Goal: Find specific page/section: Find specific page/section

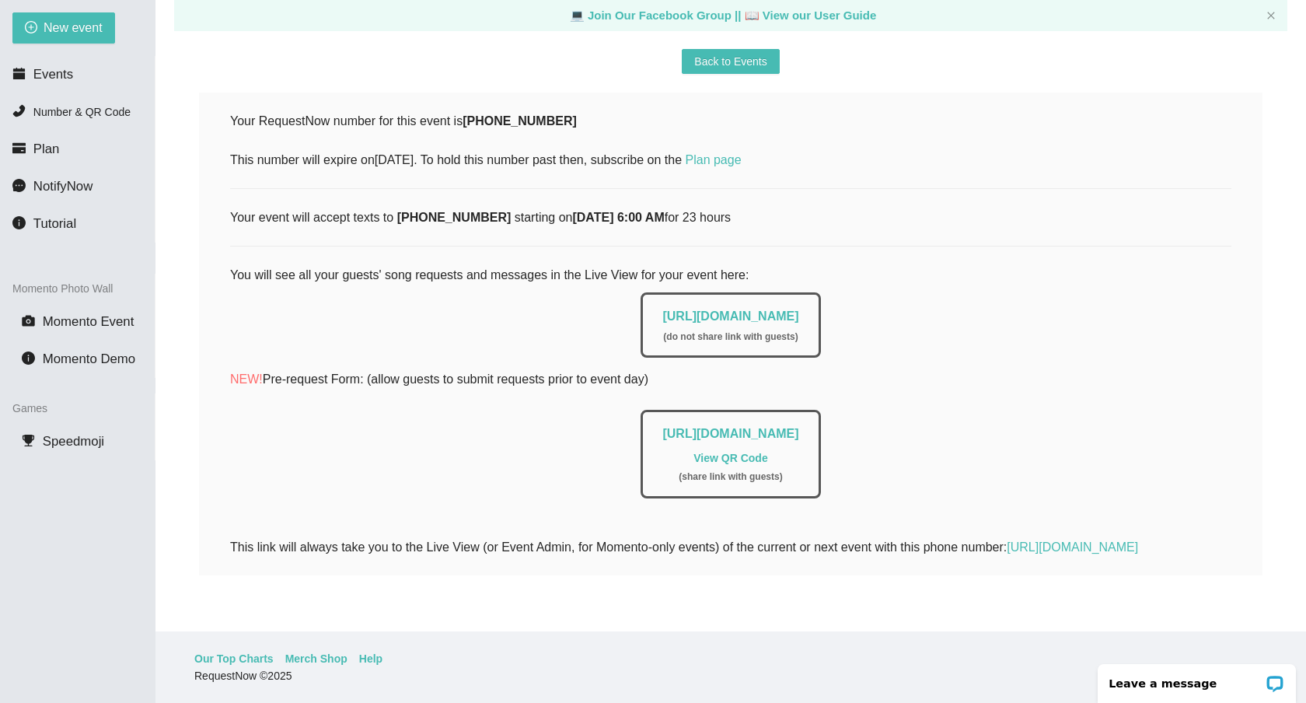
scroll to position [208, 0]
click at [704, 427] on link "[URL][DOMAIN_NAME]" at bounding box center [731, 433] width 136 height 13
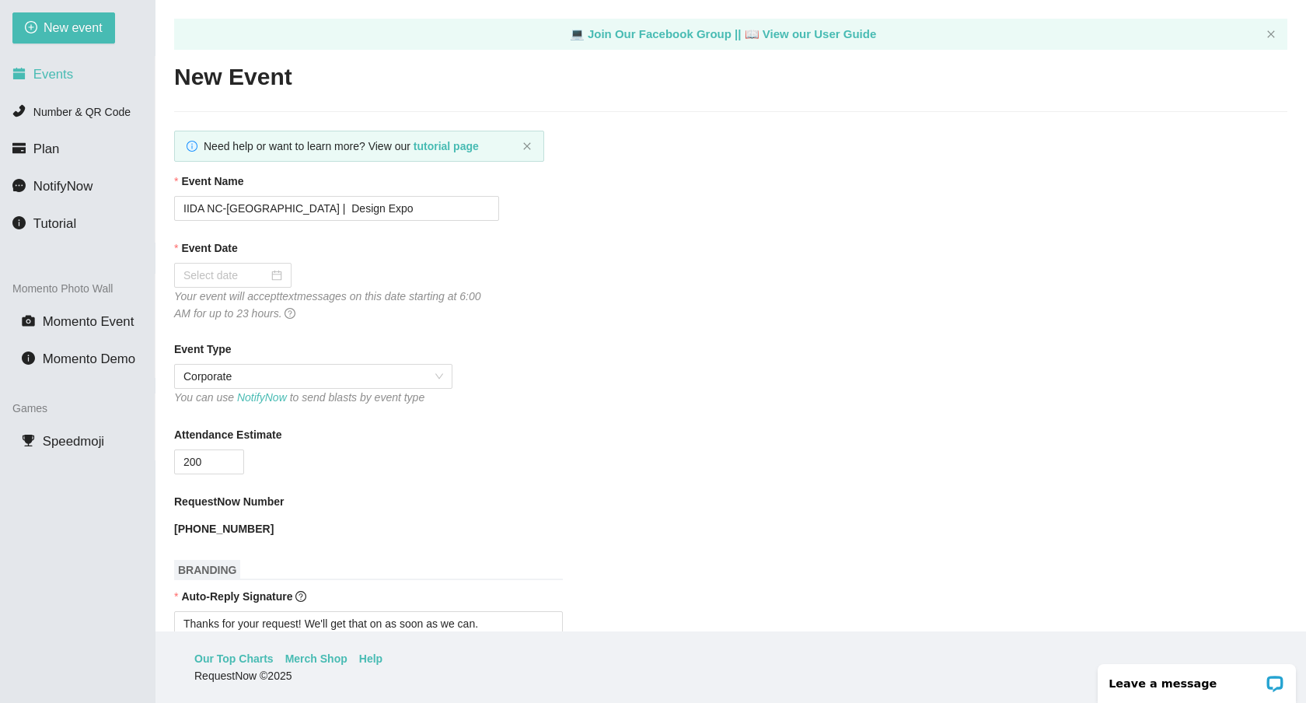
click at [49, 82] on span "Events" at bounding box center [53, 74] width 40 height 15
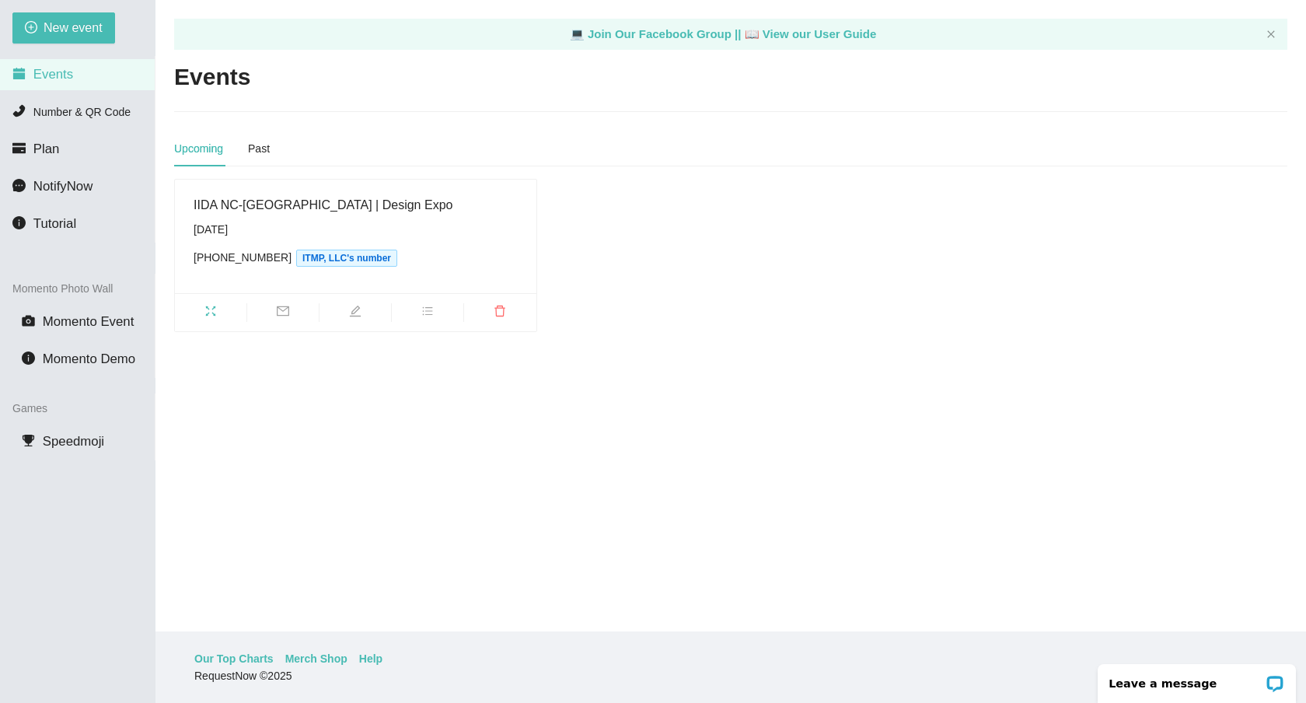
click at [222, 206] on div "IIDA NC-[GEOGRAPHIC_DATA] | Design Expo" at bounding box center [356, 204] width 324 height 19
click at [65, 107] on span "Number & QR Code" at bounding box center [81, 112] width 97 height 12
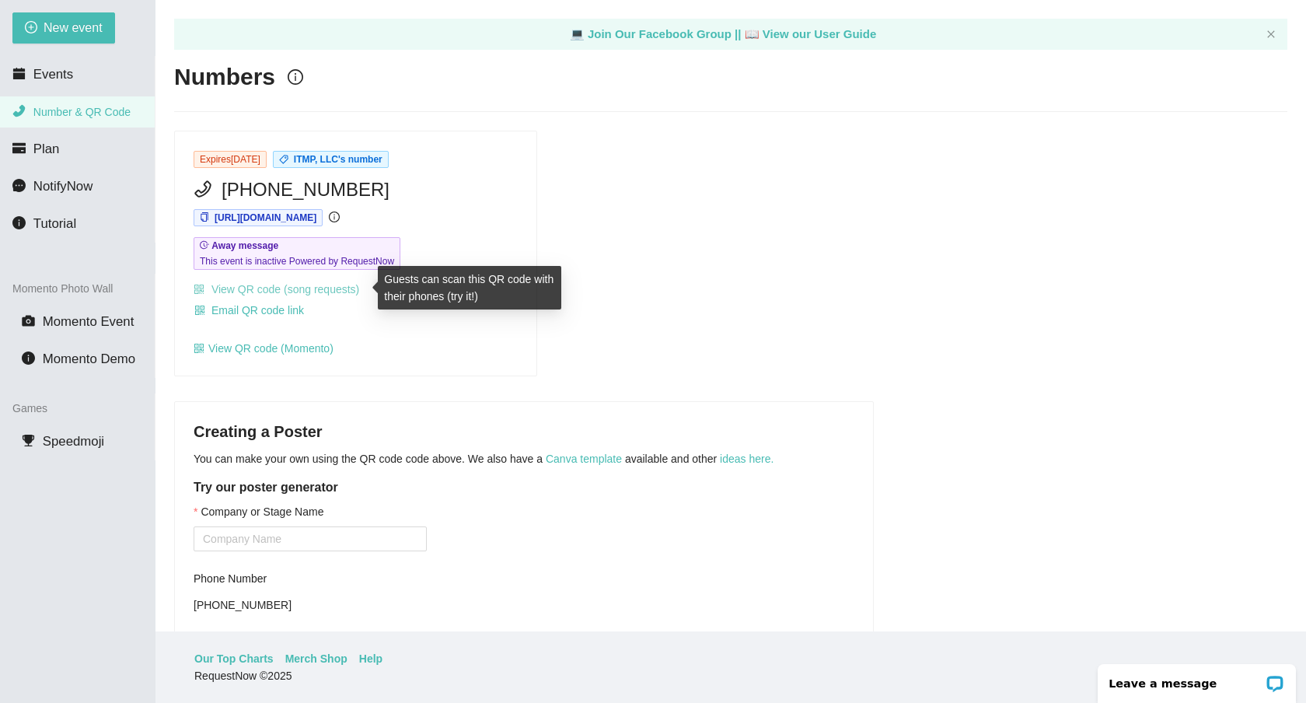
click at [260, 289] on link "View QR code (song requests)" at bounding box center [277, 289] width 166 height 12
